Goal: Task Accomplishment & Management: Use online tool/utility

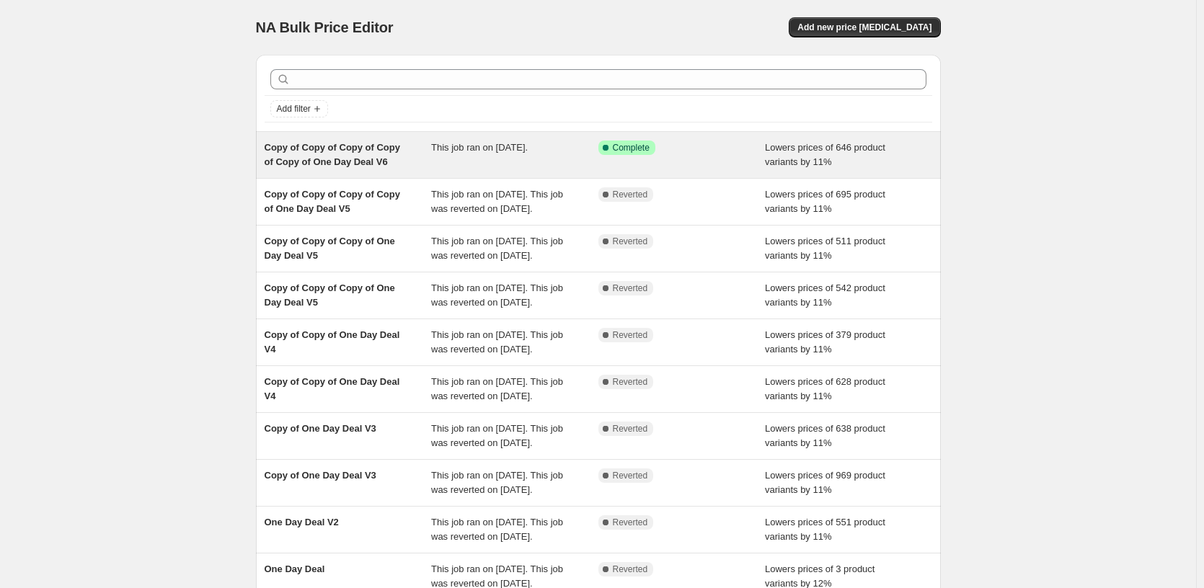
click at [665, 153] on div "Success Complete Complete" at bounding box center [671, 148] width 146 height 14
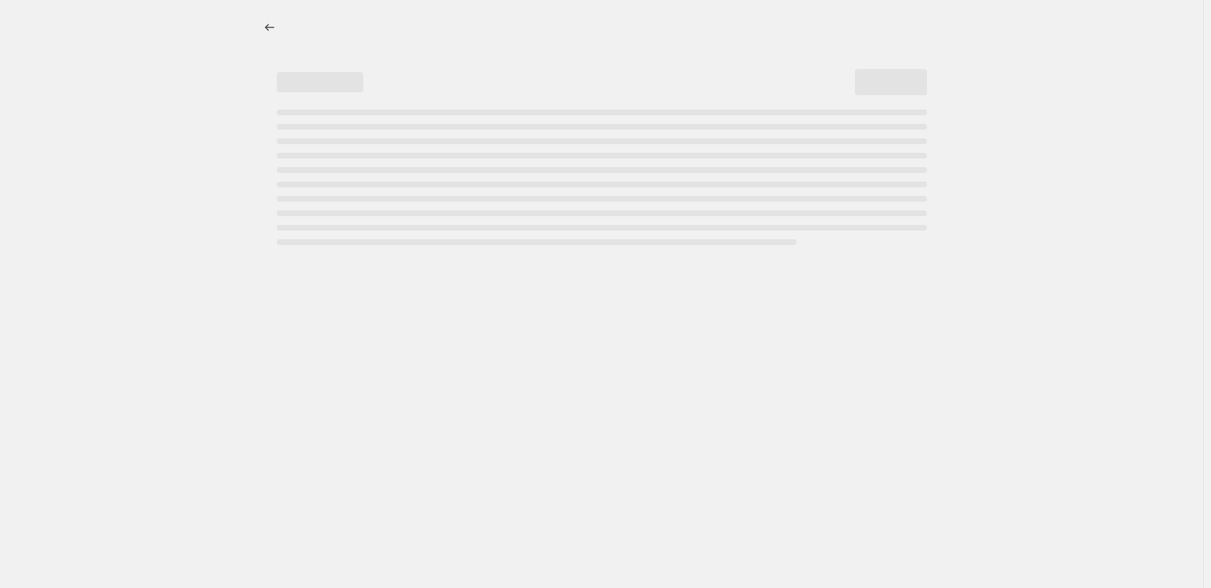
select select "percentage"
select select "pp"
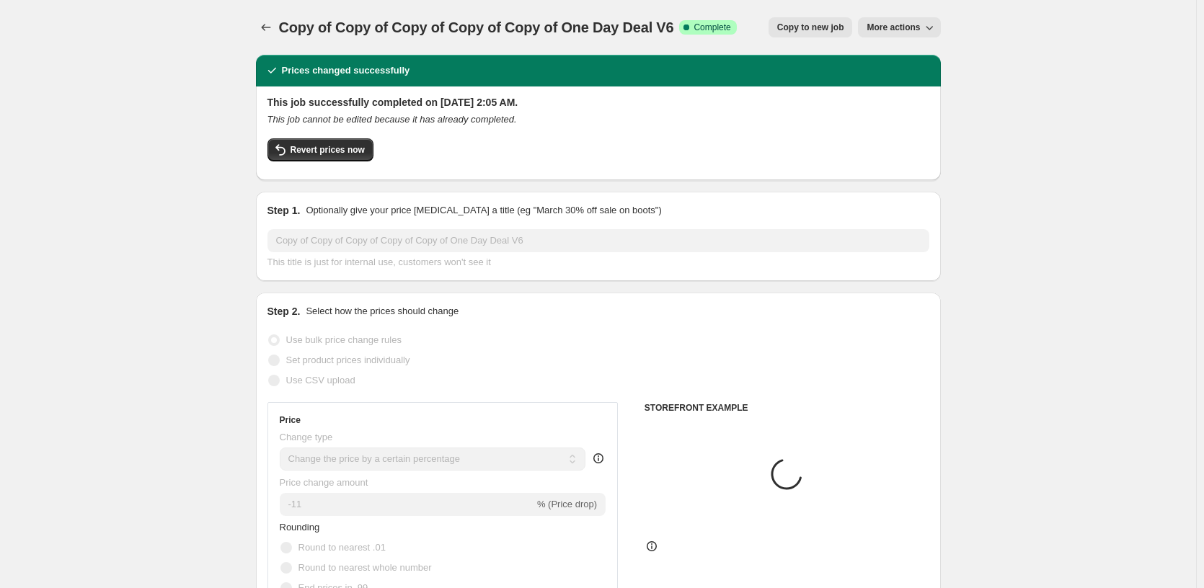
select select "tag"
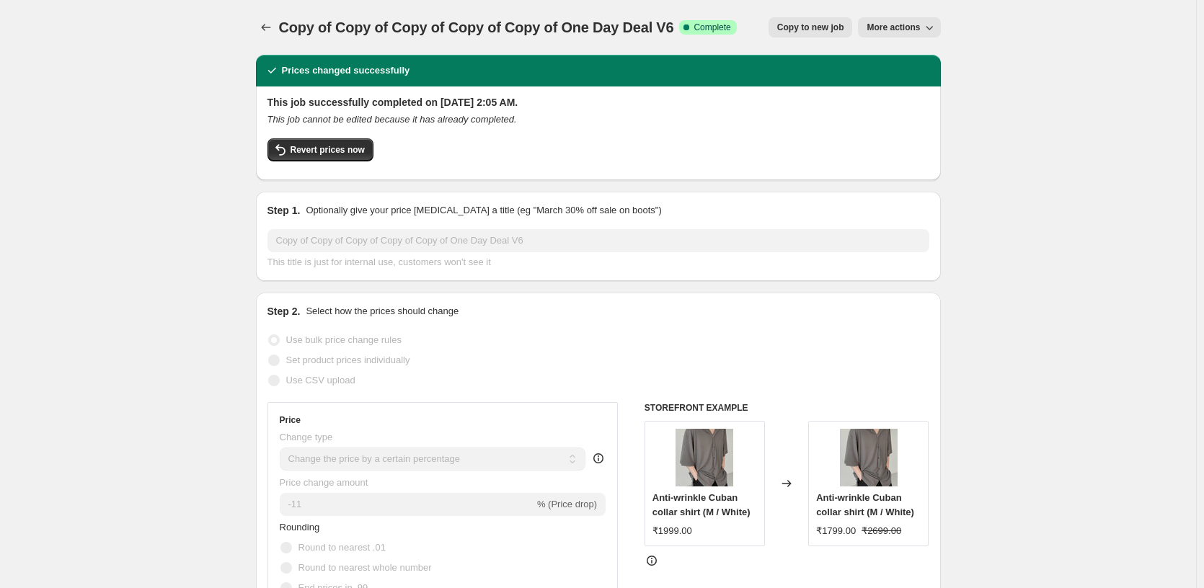
click at [815, 22] on span "Copy to new job" at bounding box center [810, 28] width 67 height 12
select select "percentage"
select select "pp"
select select "tag"
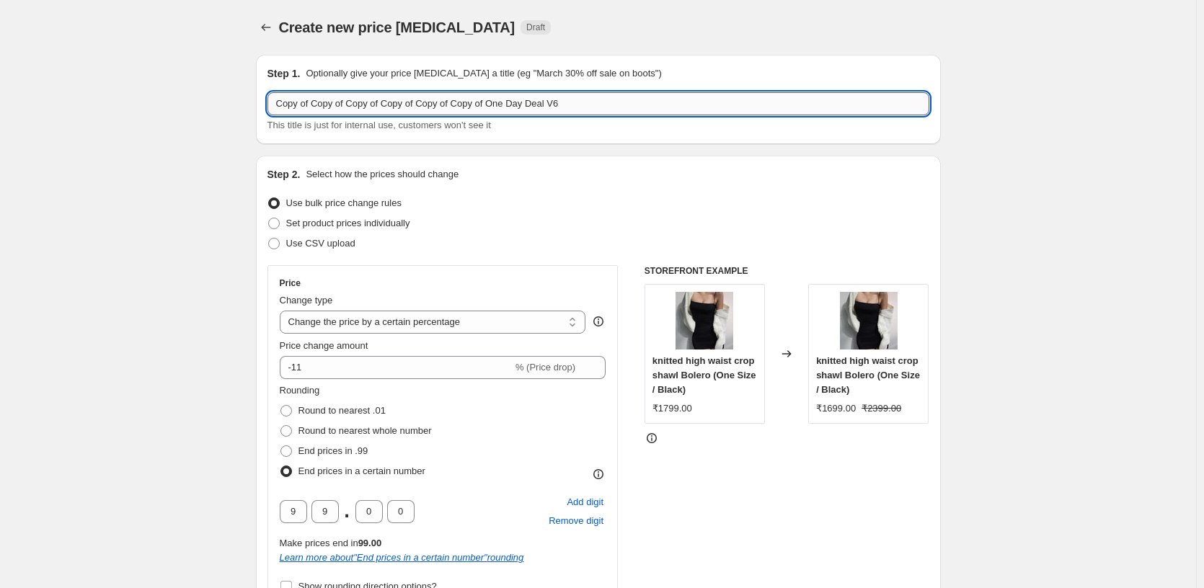
click at [653, 106] on input "Copy of Copy of Copy of Copy of Copy of Copy of One Day Deal V6" at bounding box center [599, 103] width 662 height 23
type input "Copy of Copy of Copy of Copy of Copy of Copy of One Day Deal V7"
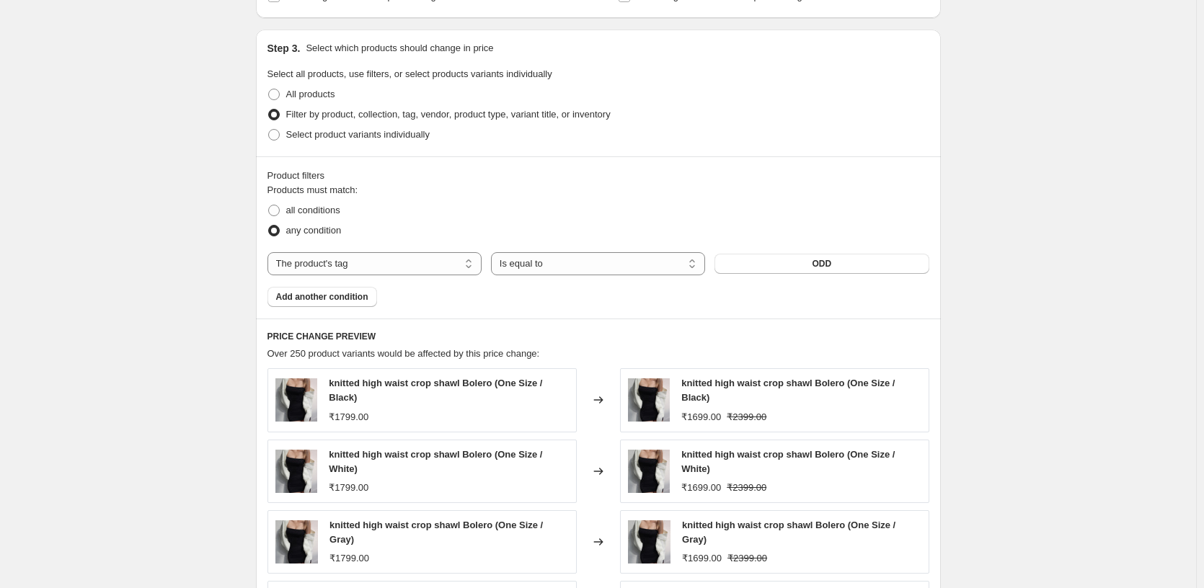
scroll to position [1394, 0]
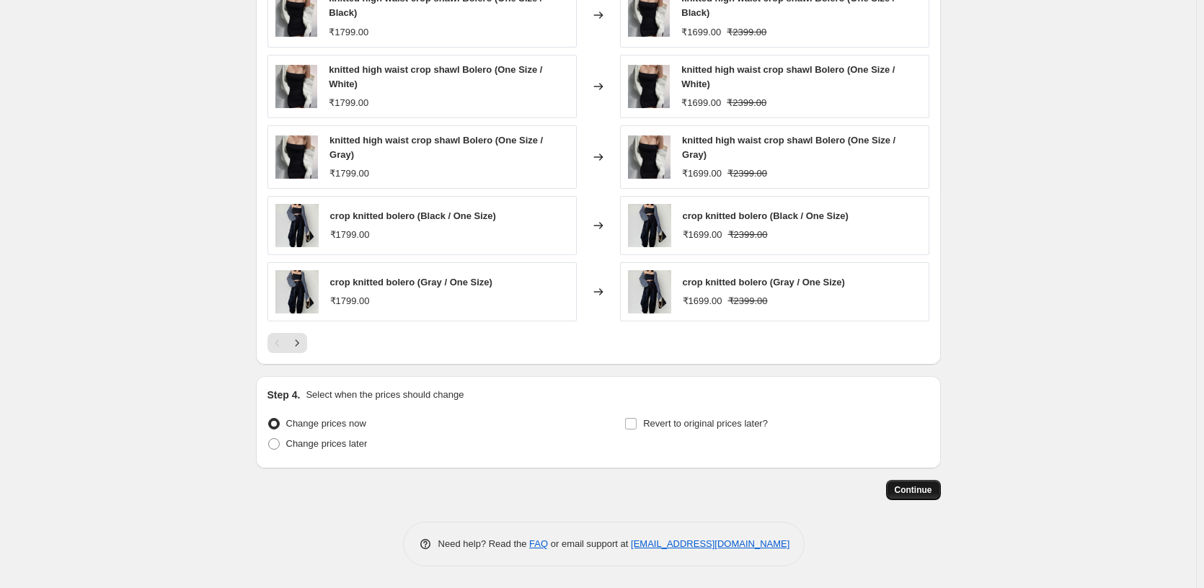
click at [919, 487] on span "Continue" at bounding box center [913, 491] width 37 height 12
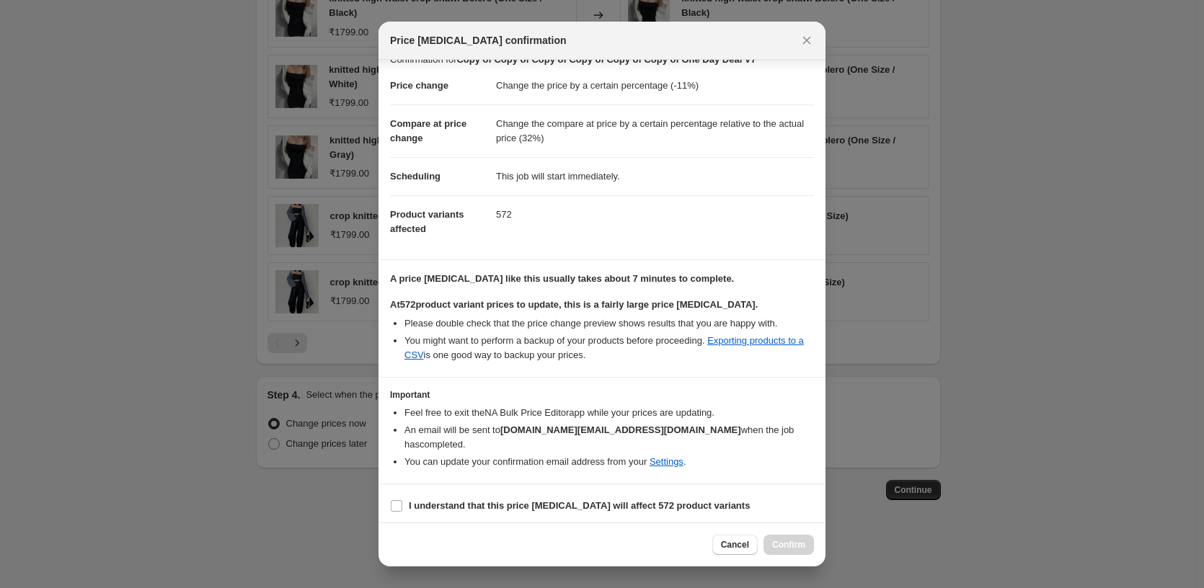
scroll to position [24, 0]
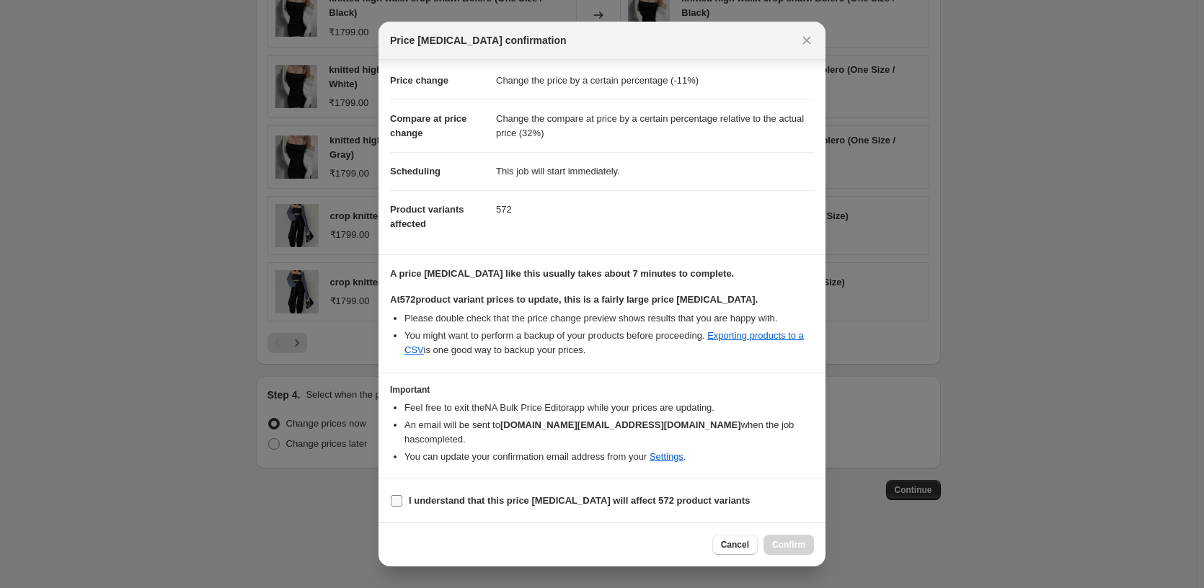
click at [473, 494] on span "I understand that this price [MEDICAL_DATA] will affect 572 product variants" at bounding box center [579, 501] width 341 height 14
click at [402, 495] on input "I understand that this price [MEDICAL_DATA] will affect 572 product variants" at bounding box center [397, 501] width 12 height 12
checkbox input "true"
click at [778, 541] on span "Confirm" at bounding box center [788, 545] width 33 height 12
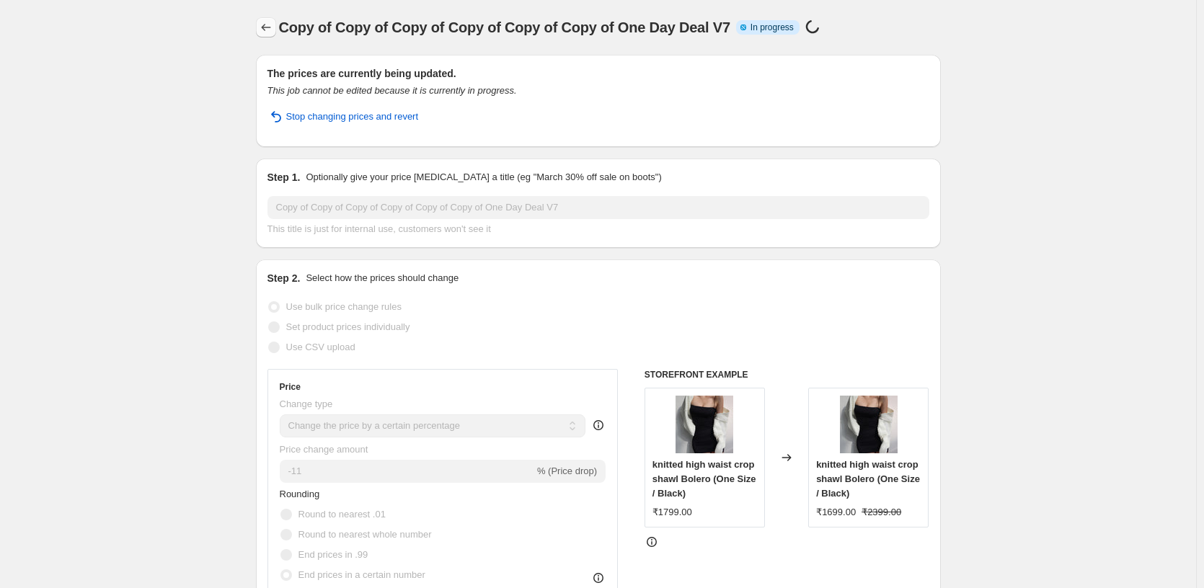
click at [270, 30] on icon "Price change jobs" at bounding box center [266, 27] width 14 height 14
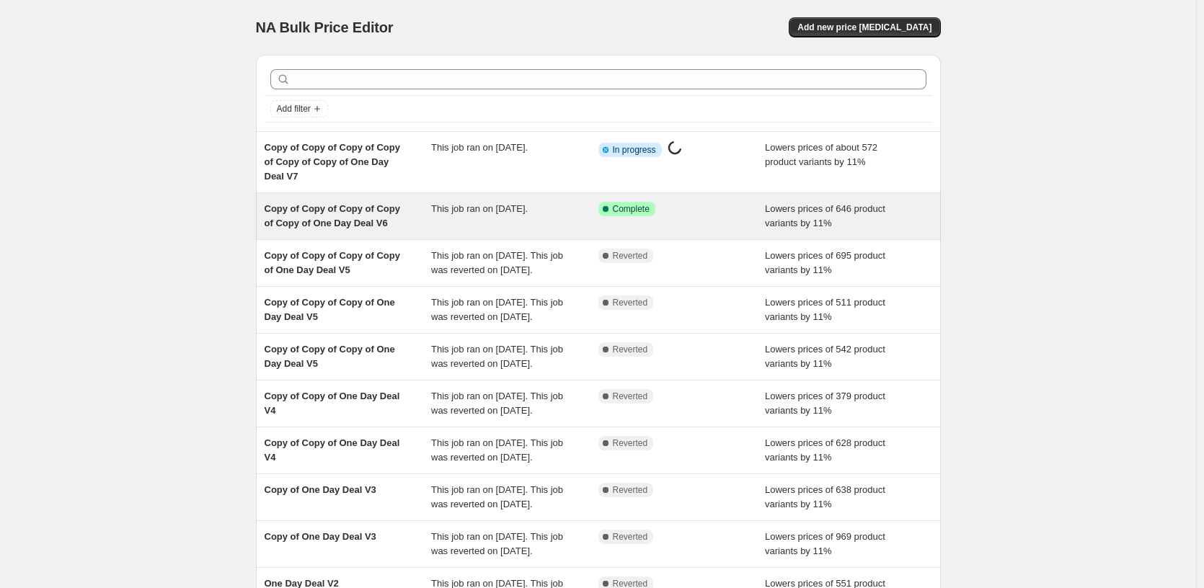
click at [623, 224] on div "Success Complete Complete" at bounding box center [681, 216] width 167 height 29
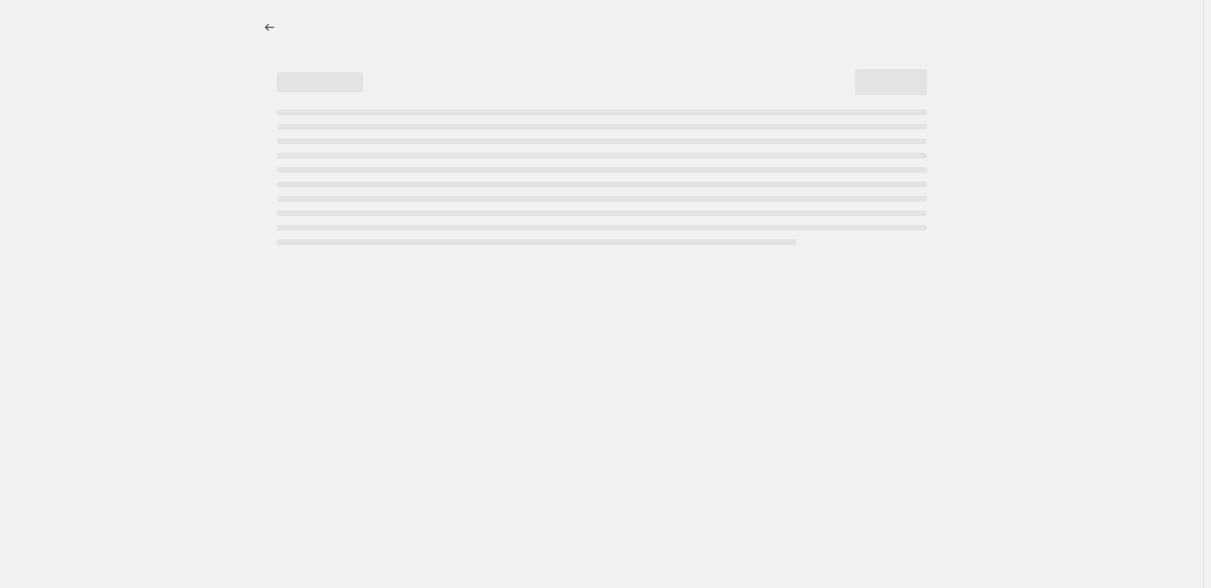
select select "percentage"
select select "pp"
select select "tag"
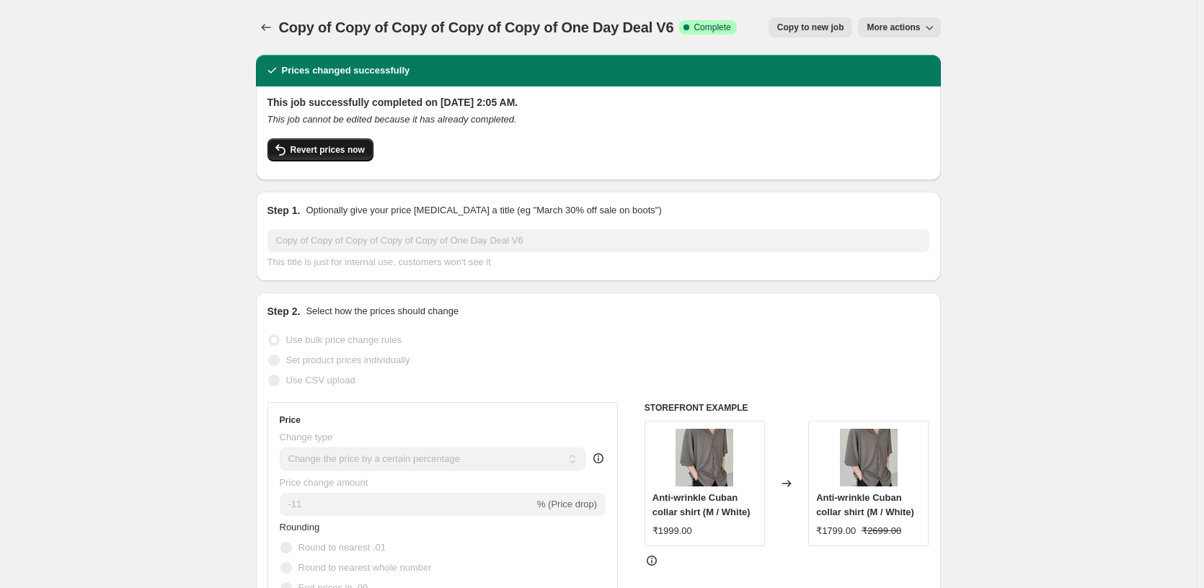
click at [323, 143] on button "Revert prices now" at bounding box center [321, 149] width 106 height 23
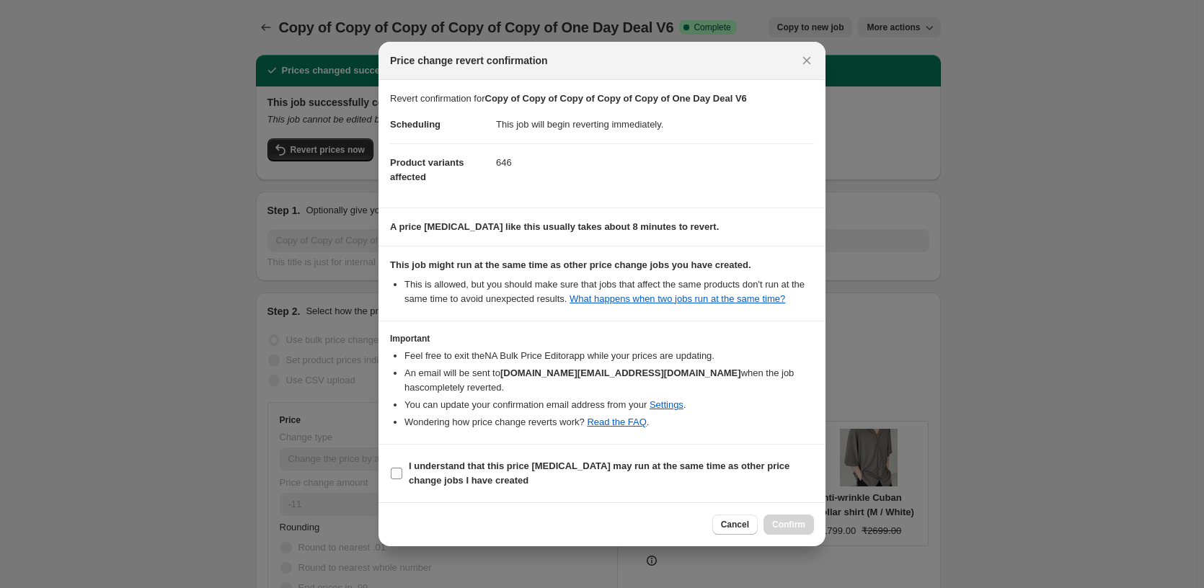
click at [446, 479] on b "I understand that this price [MEDICAL_DATA] may run at the same time as other p…" at bounding box center [599, 473] width 381 height 25
click at [402, 479] on input "I understand that this price [MEDICAL_DATA] may run at the same time as other p…" at bounding box center [397, 474] width 12 height 12
checkbox input "true"
click at [818, 534] on div "Cancel Confirm" at bounding box center [602, 525] width 447 height 44
click at [790, 529] on span "Confirm" at bounding box center [788, 525] width 33 height 12
